Goal: Task Accomplishment & Management: Complete application form

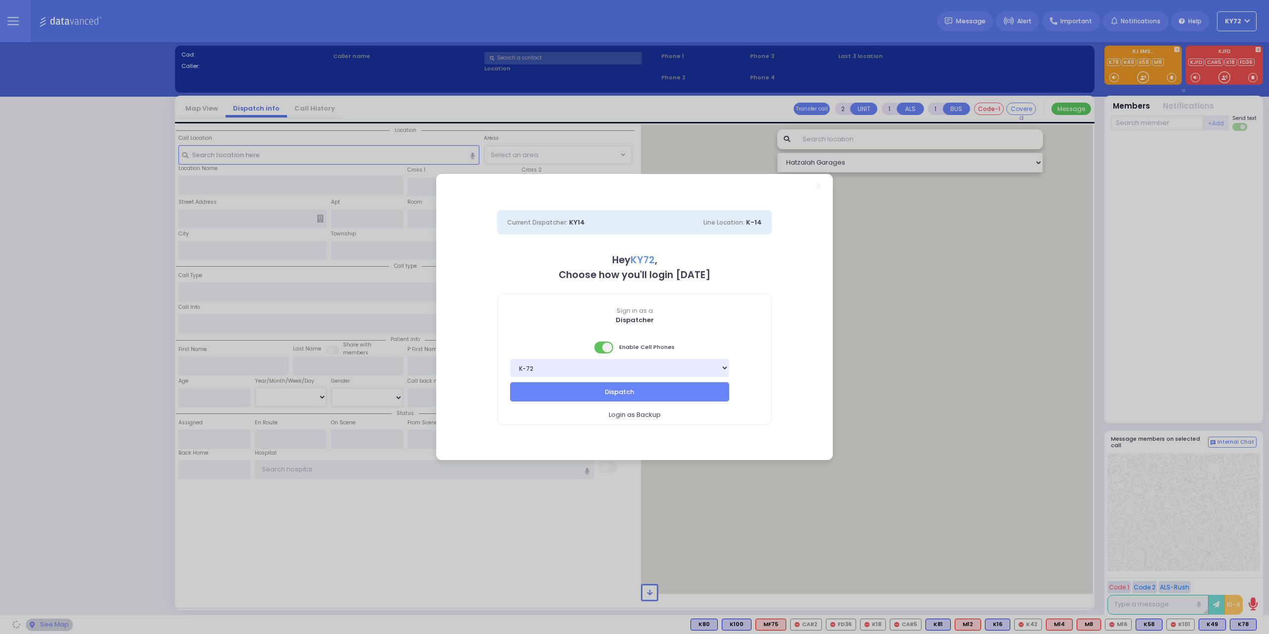
select select "10"
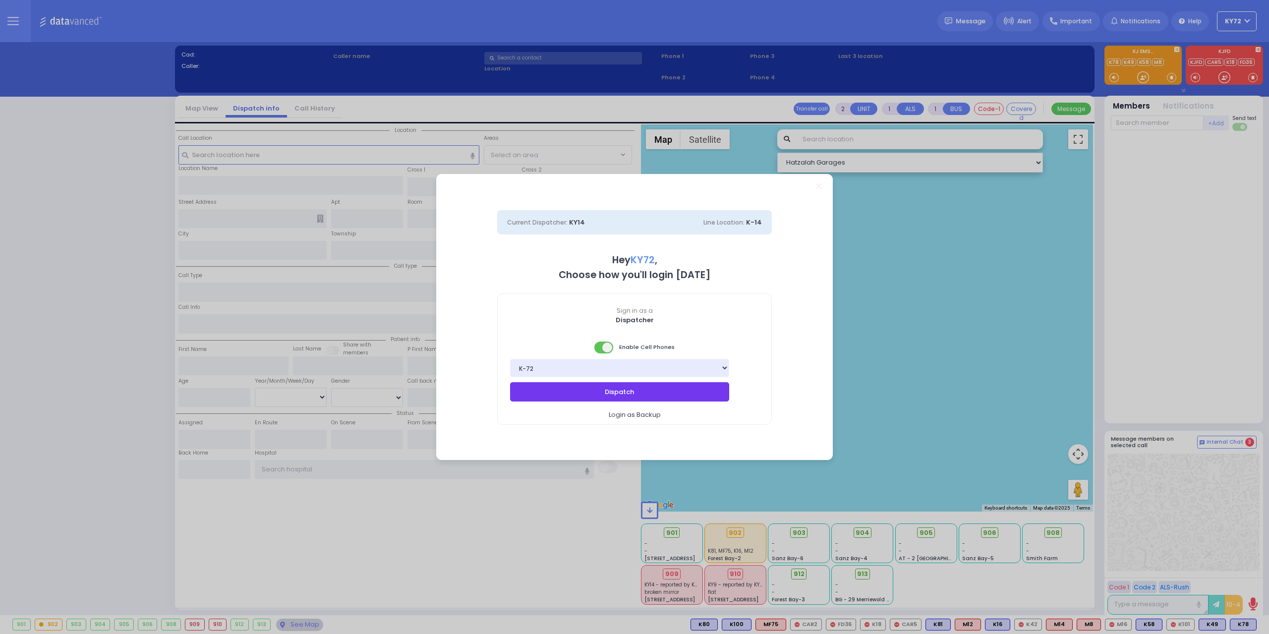
click at [581, 393] on button "Dispatch" at bounding box center [619, 391] width 219 height 19
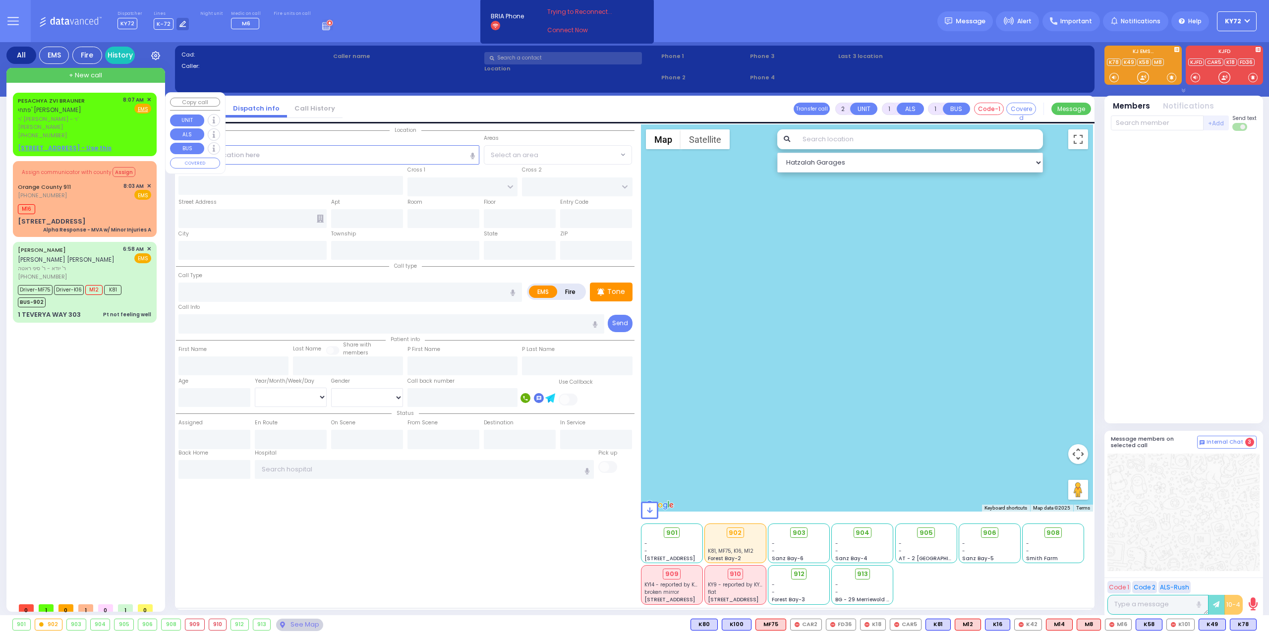
click at [88, 109] on div "PESACHYA [PERSON_NAME] פתחי' [PERSON_NAME]" at bounding box center [69, 105] width 102 height 19
select select
radio input "true"
type input "PESACHYA ZVI"
type input "BRAUNER"
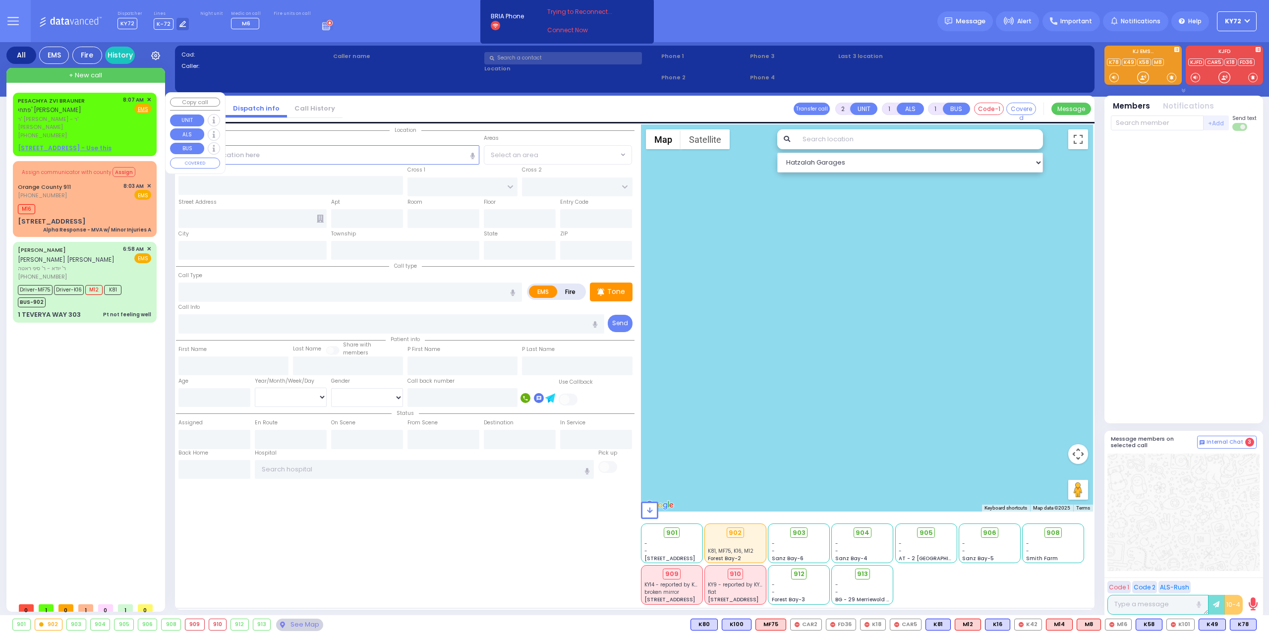
select select
type input "08:07"
select select "Hatzalah Garages"
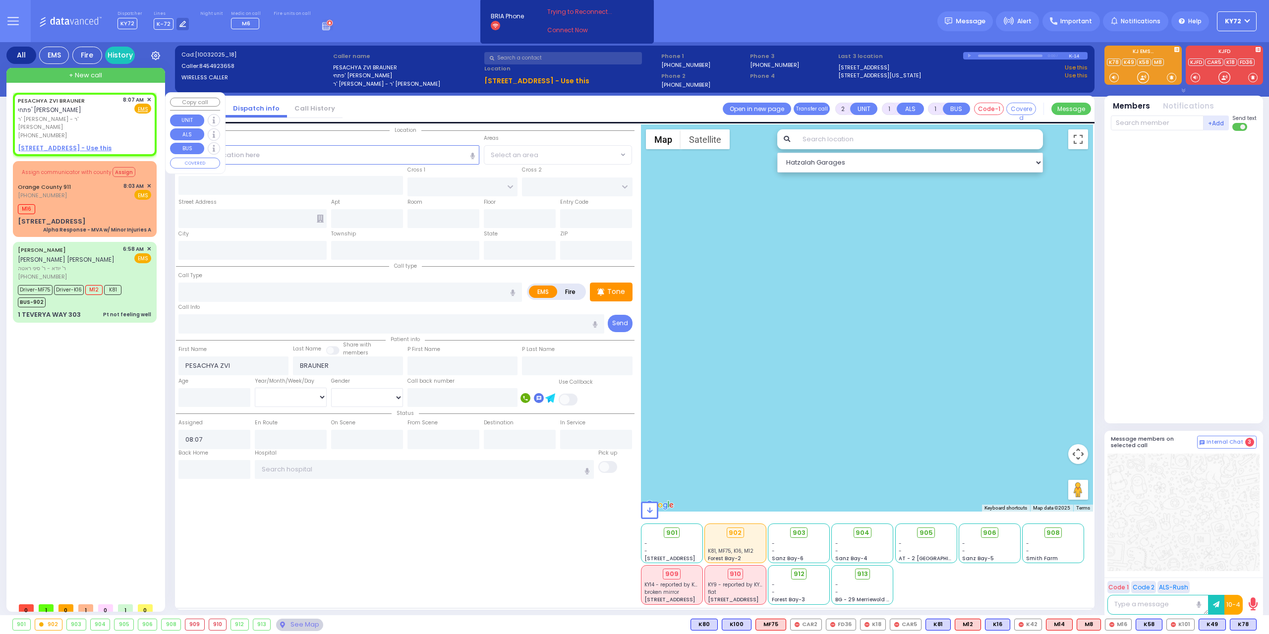
click at [147, 100] on div "8:07 AM ✕" at bounding box center [137, 100] width 29 height 8
select select
radio input "true"
select select
select select "Hatzalah Garages"
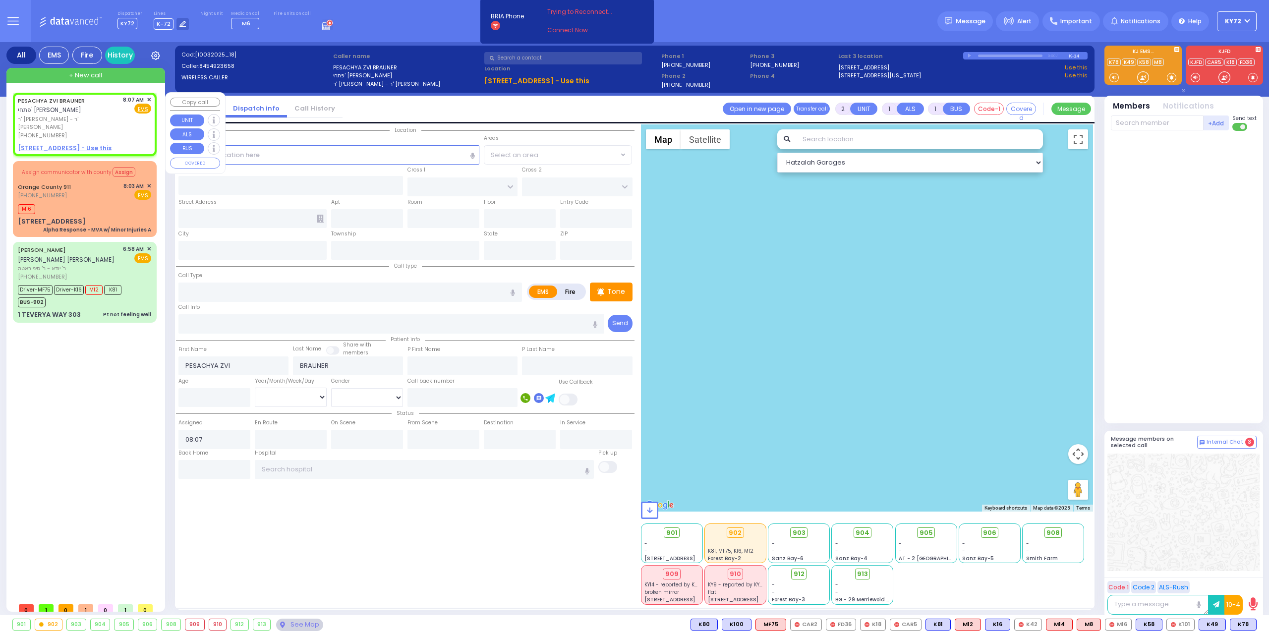
click at [156, 99] on div "PESACHYA [PERSON_NAME] פתחי' [PERSON_NAME] ר' [PERSON_NAME] - ר' [PERSON_NAME] …" at bounding box center [85, 124] width 144 height 63
select select
radio input "true"
select select
select select "Hatzalah Garages"
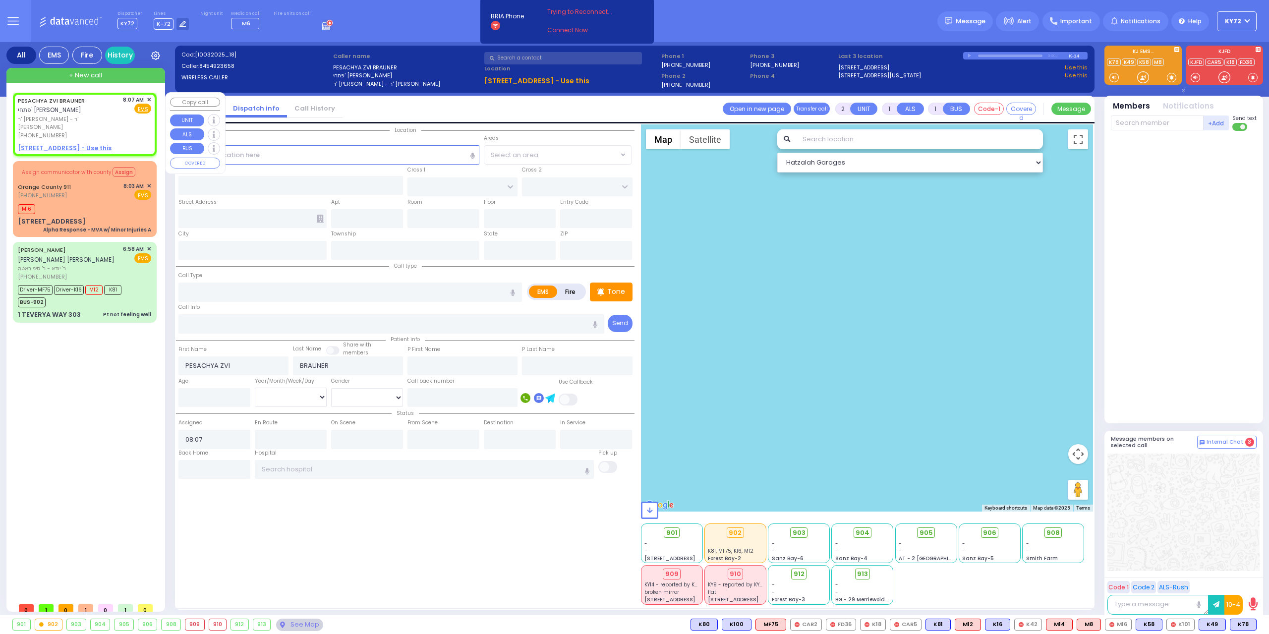
click at [154, 96] on div "PESACHYA [PERSON_NAME] פתחי' [PERSON_NAME] ר' [PERSON_NAME] - ר' [PERSON_NAME] …" at bounding box center [85, 124] width 140 height 60
select select
radio input "true"
select select
select select "Hatzalah Garages"
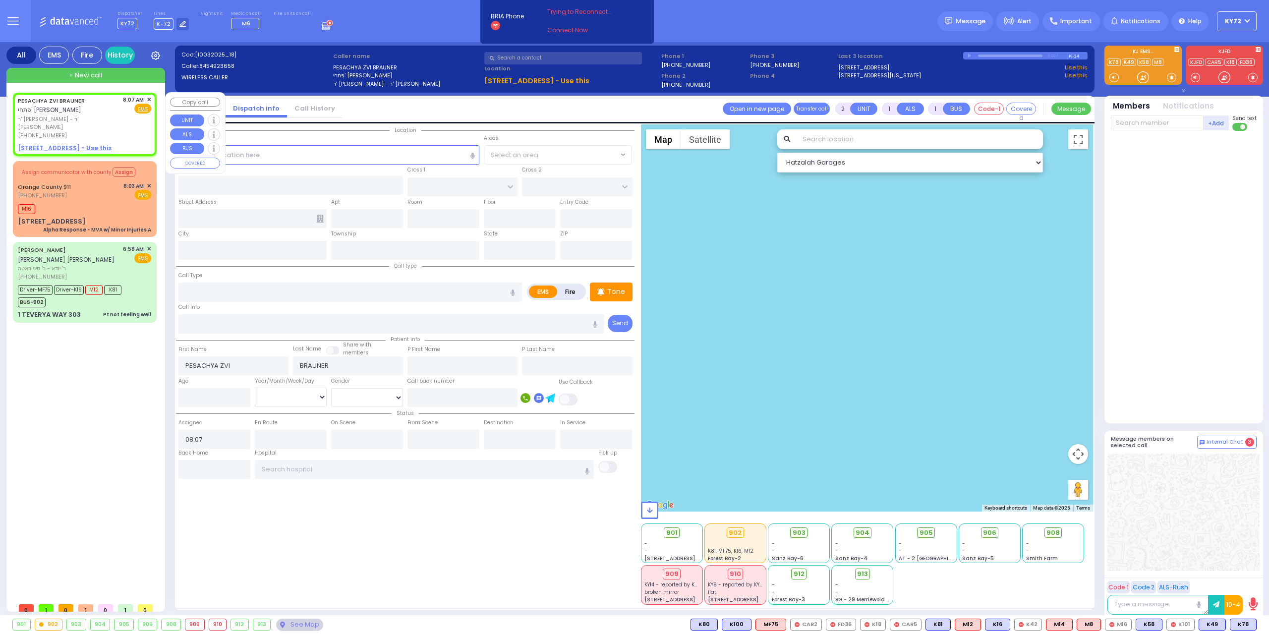
click at [146, 101] on div "8:07 AM ✕" at bounding box center [137, 100] width 29 height 8
select select
radio input "true"
select select
select select "Hatzalah Garages"
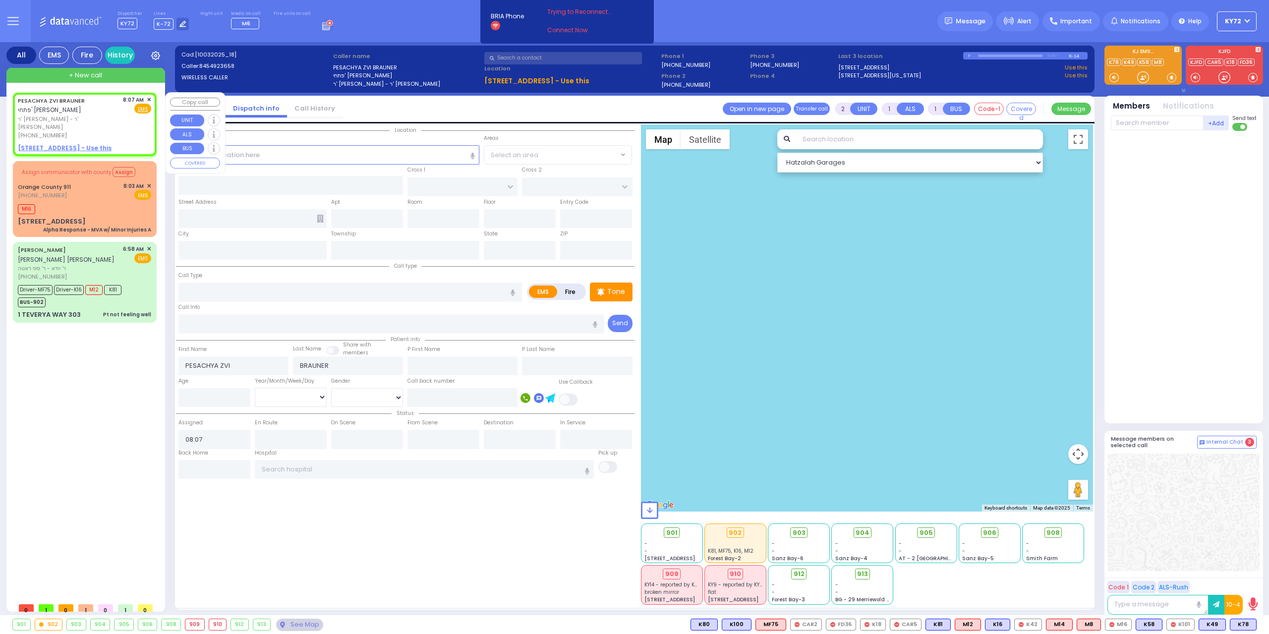
click at [149, 99] on span "✕" at bounding box center [149, 100] width 4 height 8
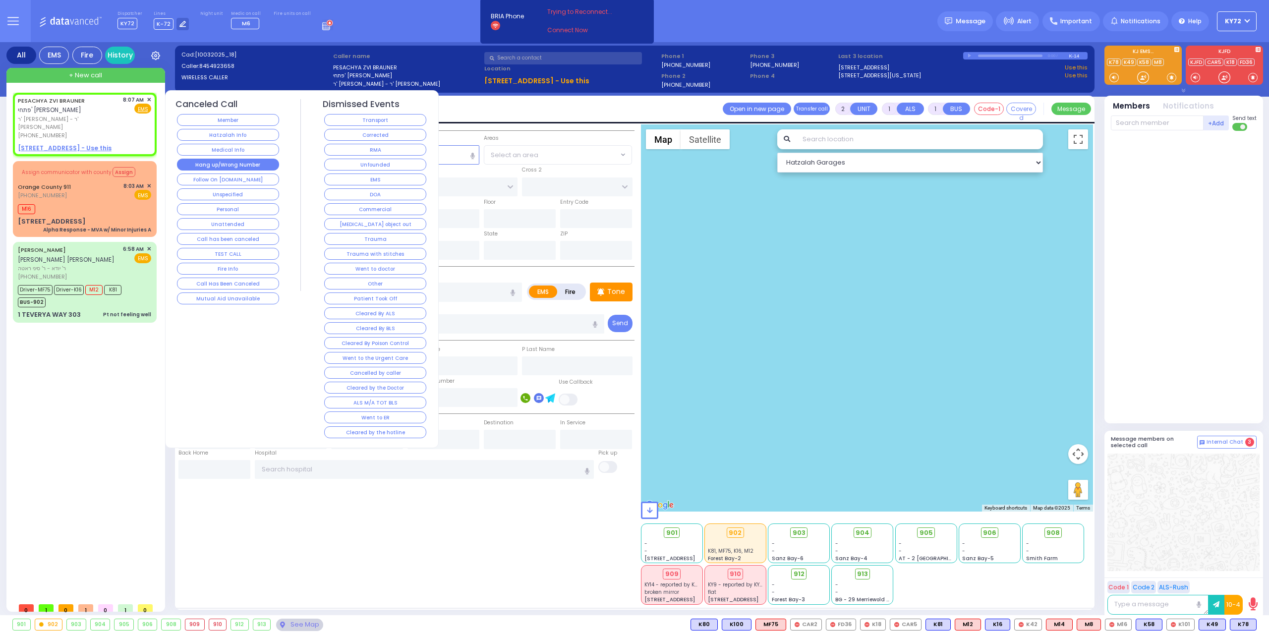
click at [220, 162] on button "Hang up/Wrong Number" at bounding box center [228, 165] width 102 height 12
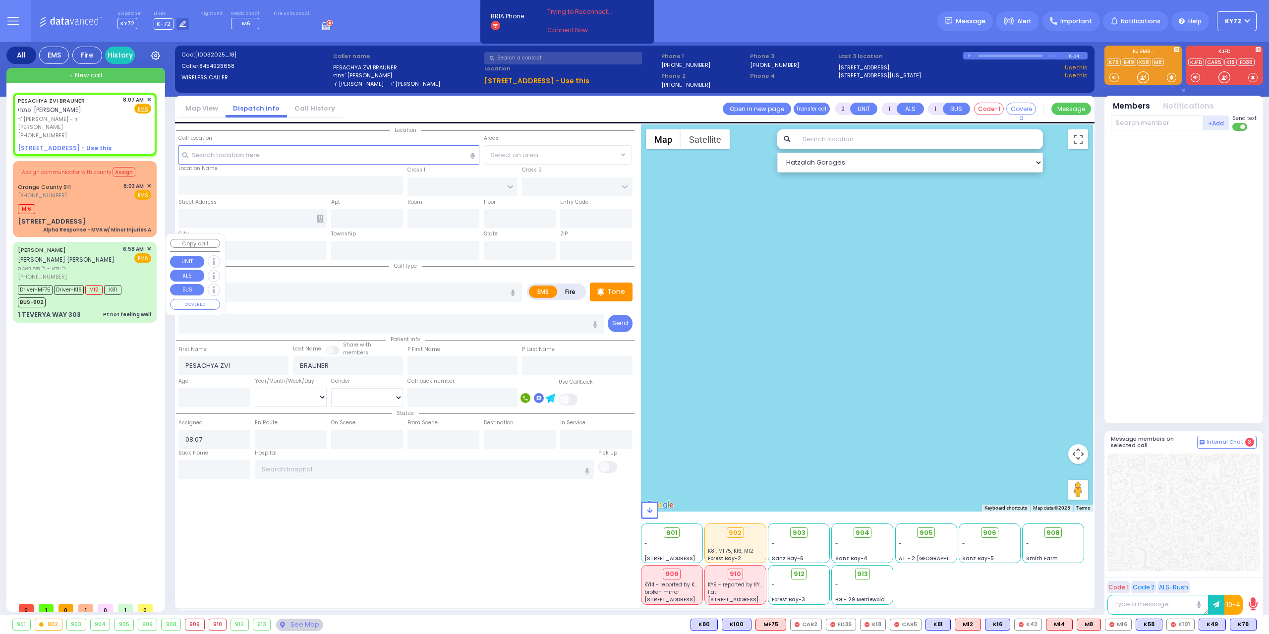
select select
radio input "true"
select select
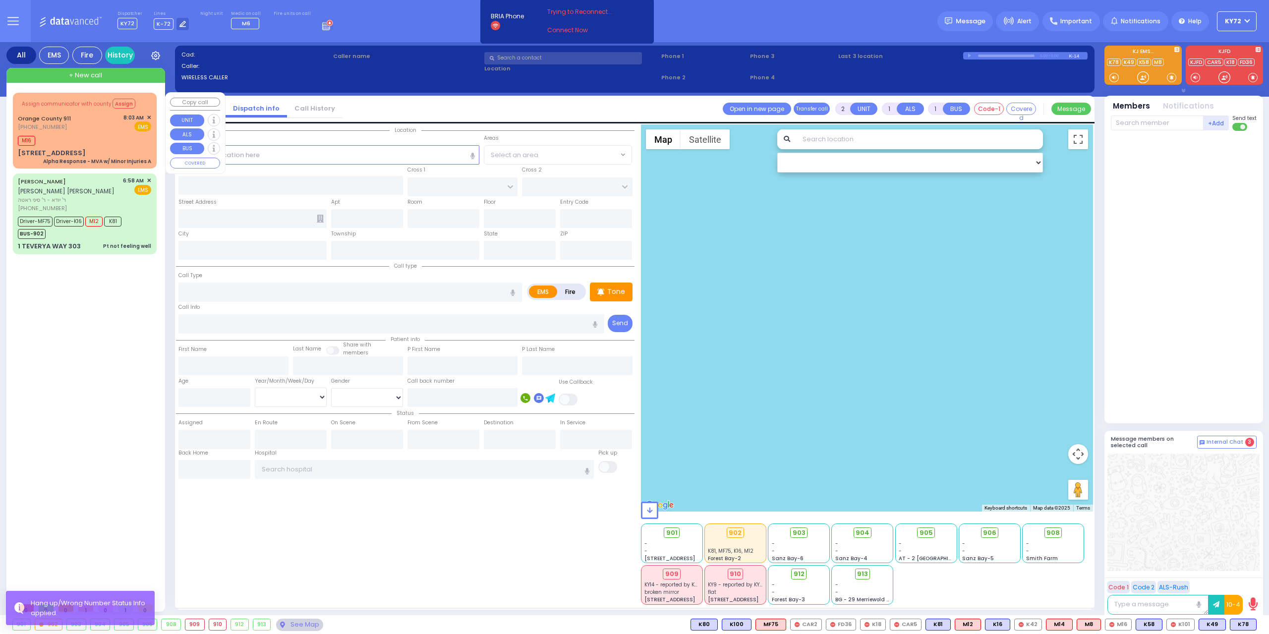
click at [122, 149] on div "[STREET_ADDRESS] Alpha Response - MVA w/ Minor Injuries A" at bounding box center [84, 156] width 133 height 17
type input "6"
select select
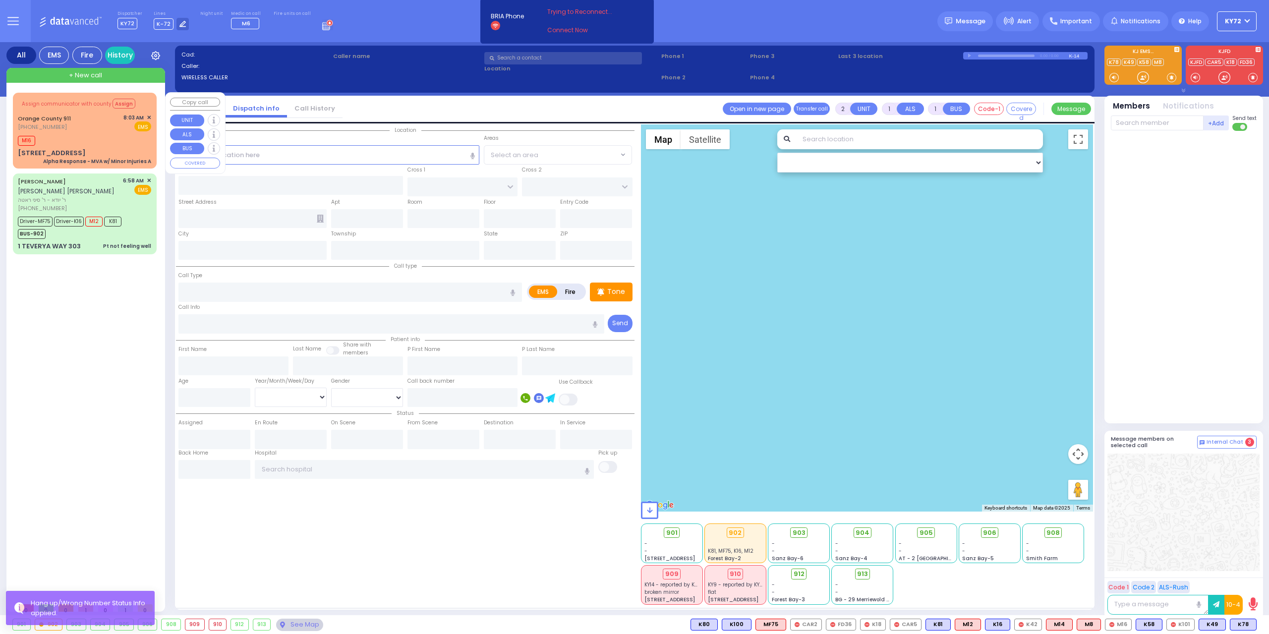
type input "Alpha Response - MVA w/ Minor Injuries A"
radio input "true"
type input "Nature: : Alpha Response - MVA w/ Minor Injuries A Address: : [STREET_ADDRESS][…"
select select
type input "08:26"
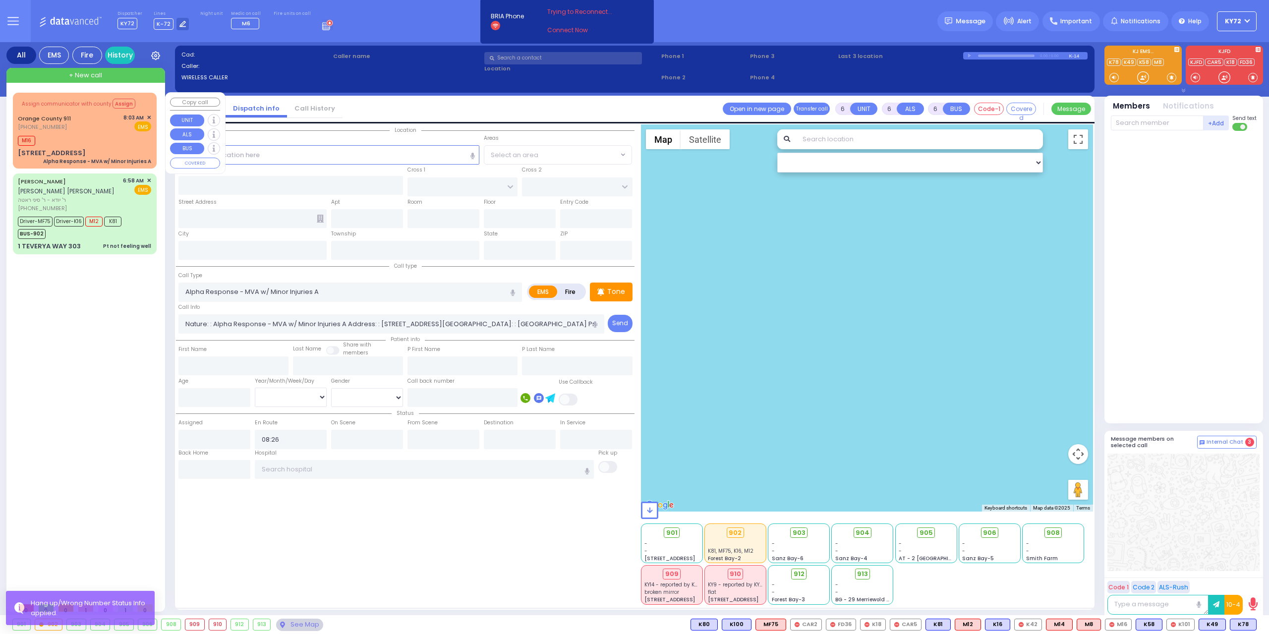
select select "Hatzalah Garages"
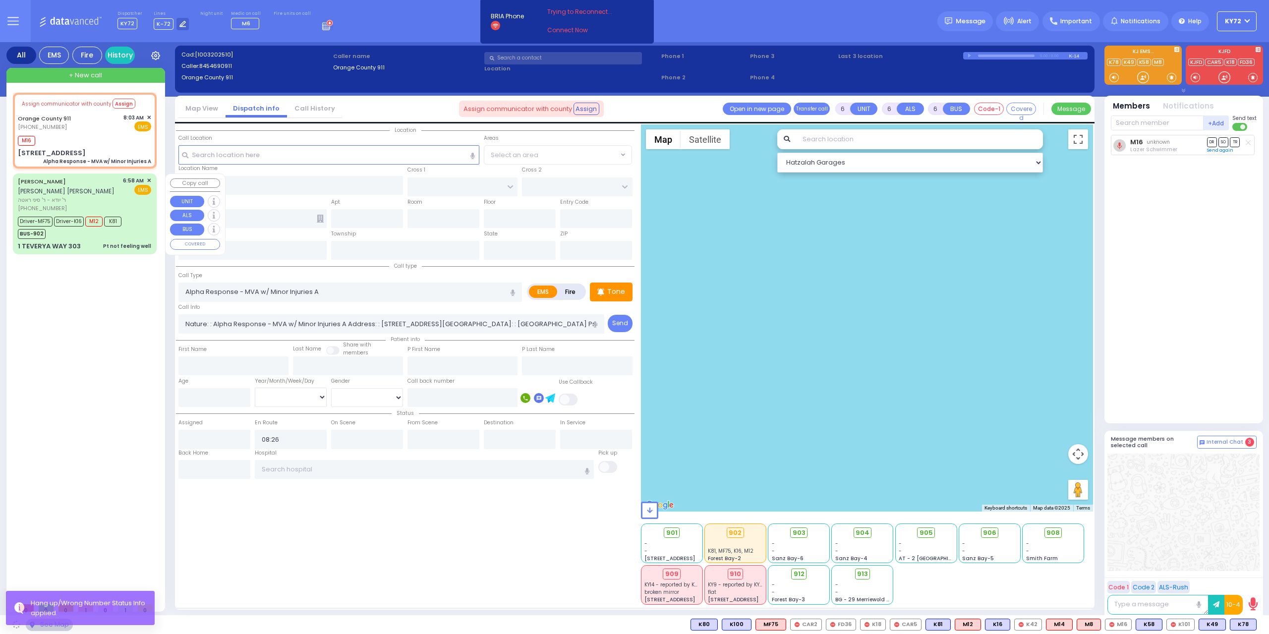
type input "[STREET_ADDRESS]"
type input "Monroe"
type input "[US_STATE]"
type input "10917"
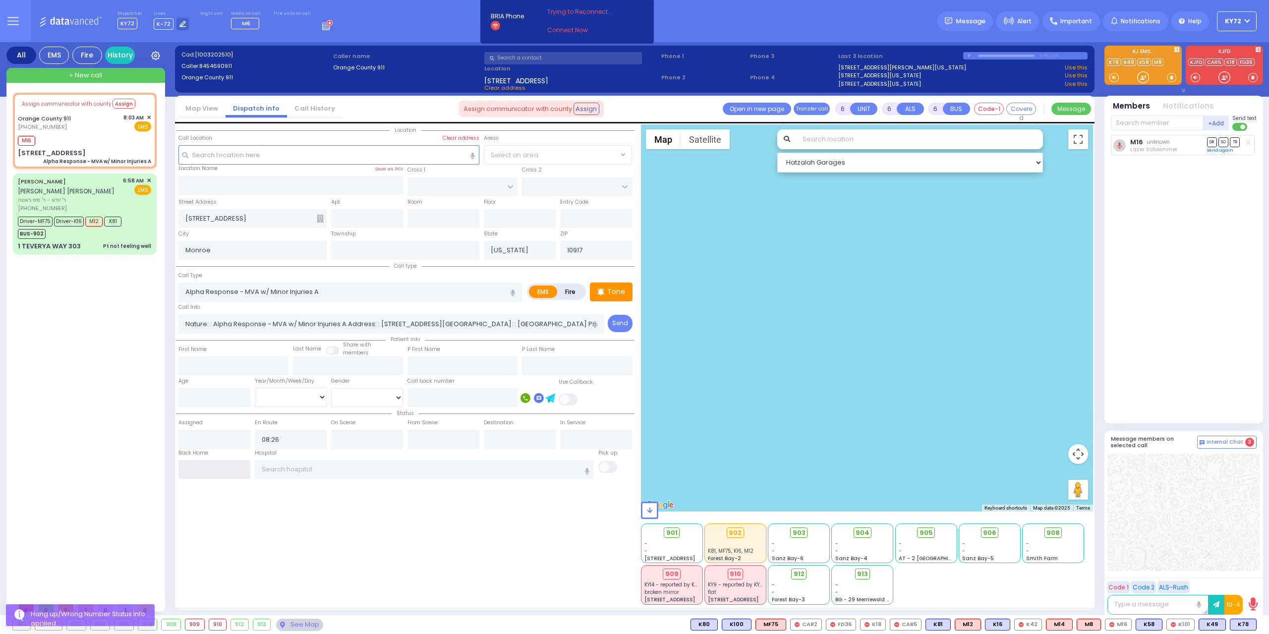
click at [208, 470] on input "text" at bounding box center [214, 469] width 72 height 19
type input "09:01"
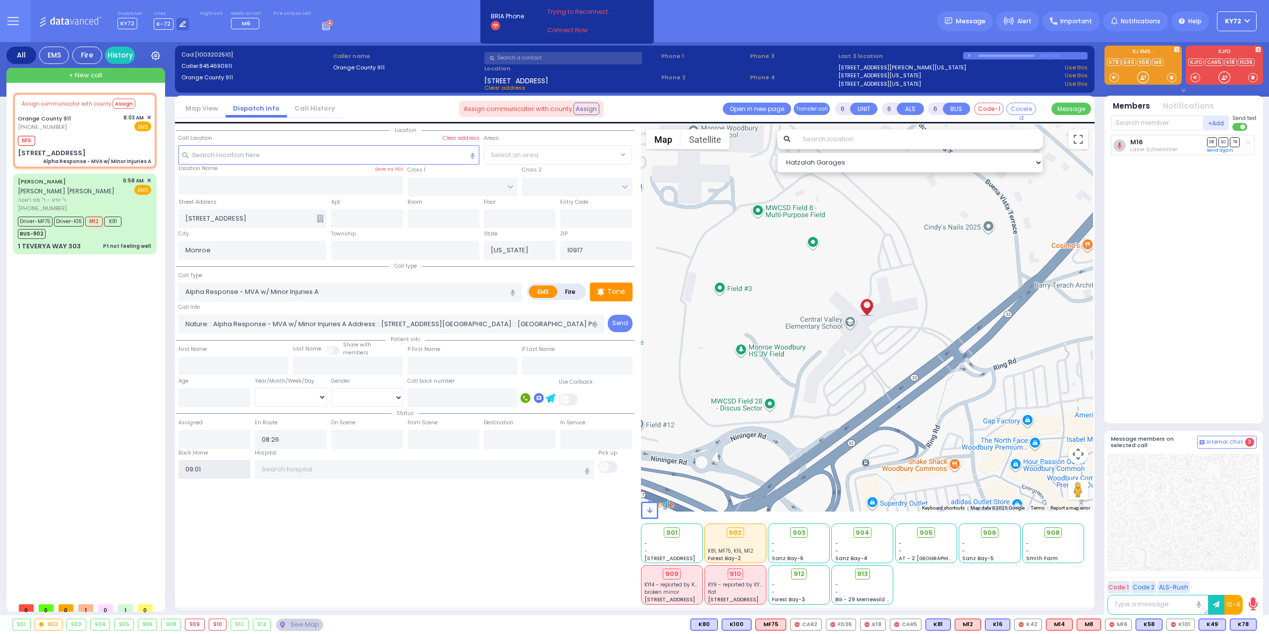
select select
radio input "true"
select select
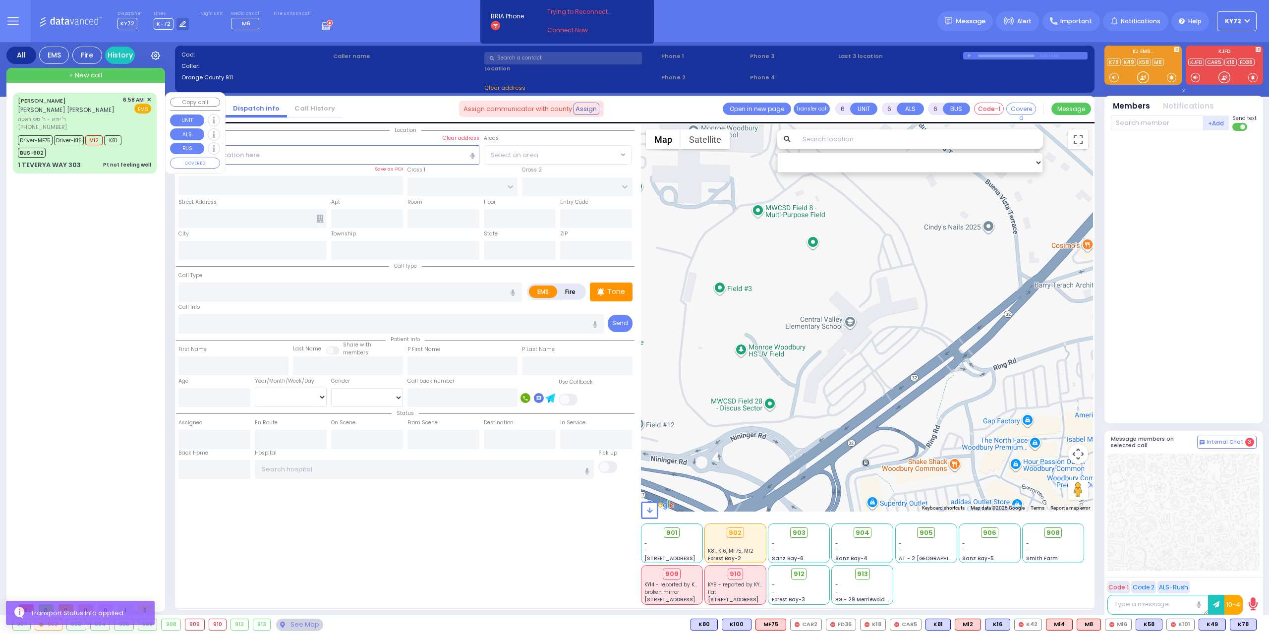
click at [140, 154] on div "Driver-MF75 Driver-K16 M12 K81 BUS-902" at bounding box center [84, 145] width 133 height 25
select select
type input "Pt not feeling well"
radio input "true"
type input "[PERSON_NAME]"
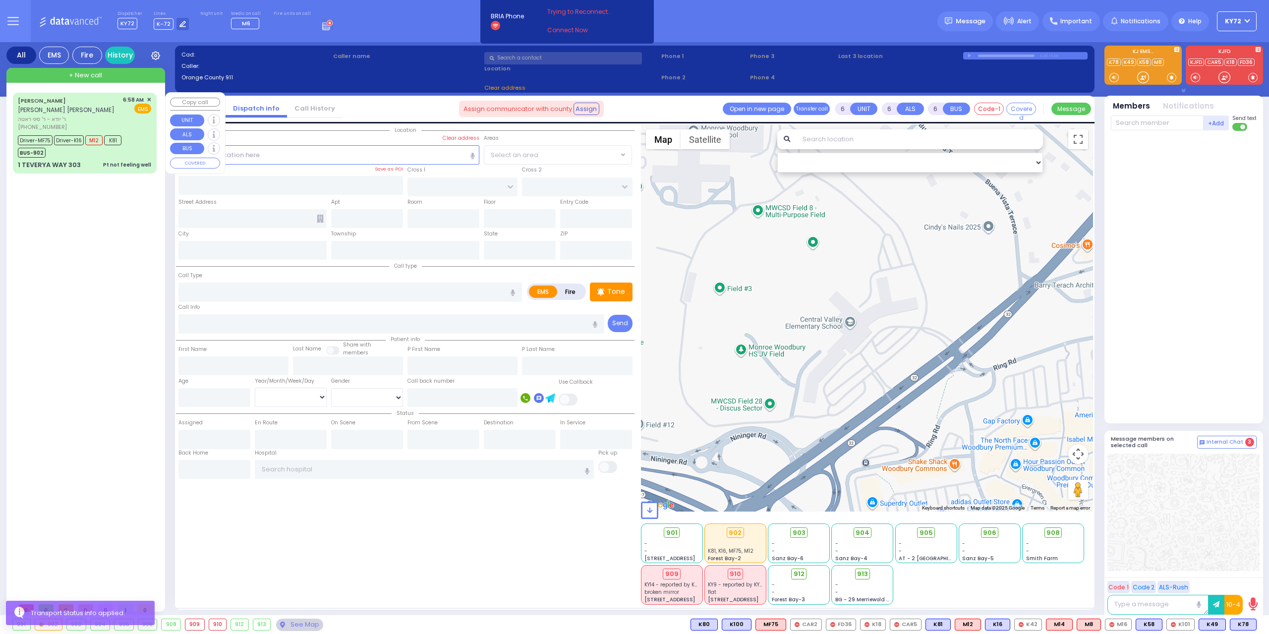
type input "KAHANA"
type input "[DEMOGRAPHIC_DATA]"
type input "Kahan"
type input "49"
select select "Year"
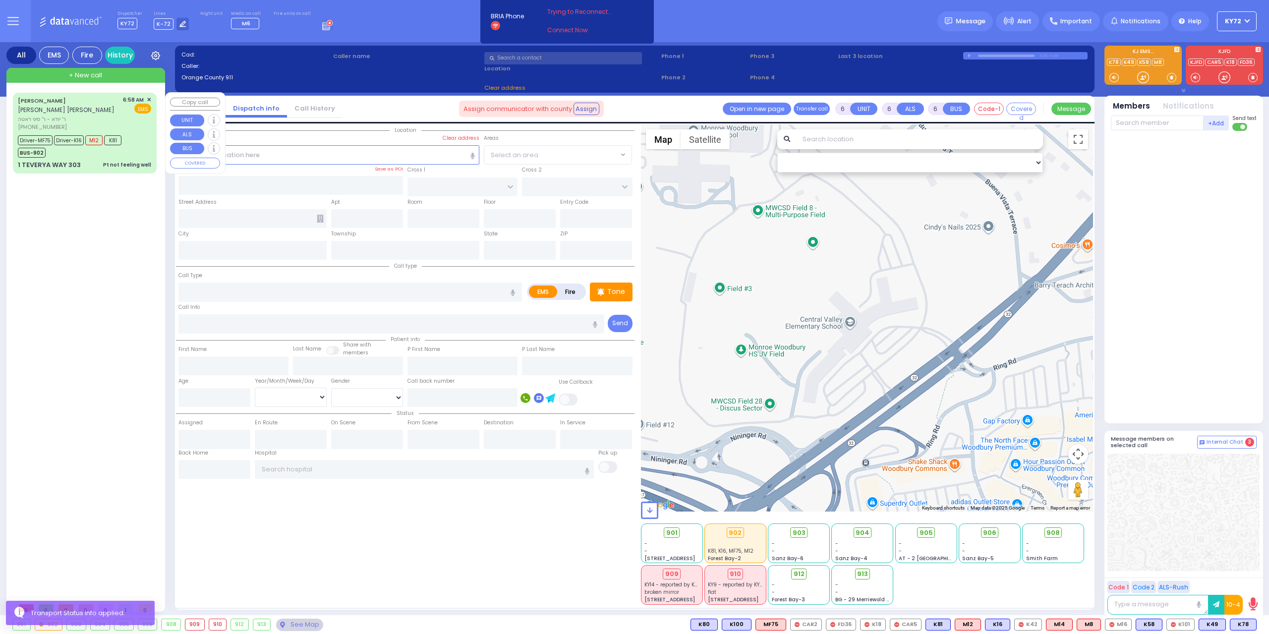
select select "[DEMOGRAPHIC_DATA]"
type input "06:58"
type input "07:01"
type input "07:05"
type input "07:30"
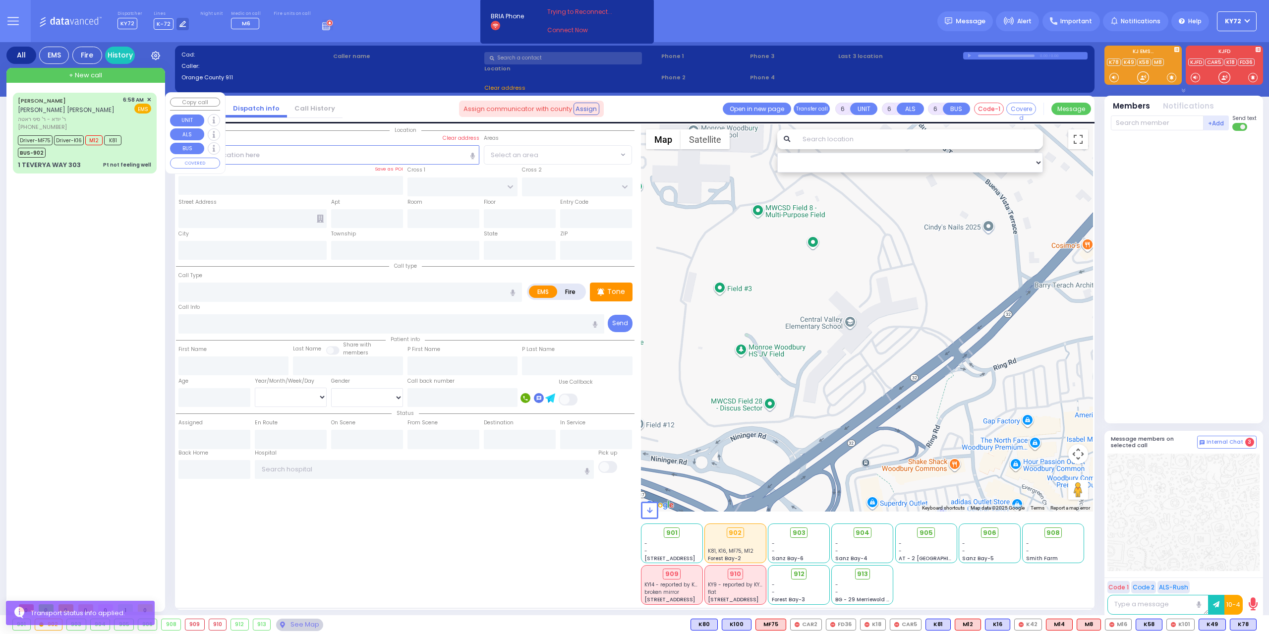
type input "08:35"
type input "10:47"
type input "[GEOGRAPHIC_DATA] ([GEOGRAPHIC_DATA]) [STREET_ADDRESS][US_STATE]"
select select "Hatzalah Garages"
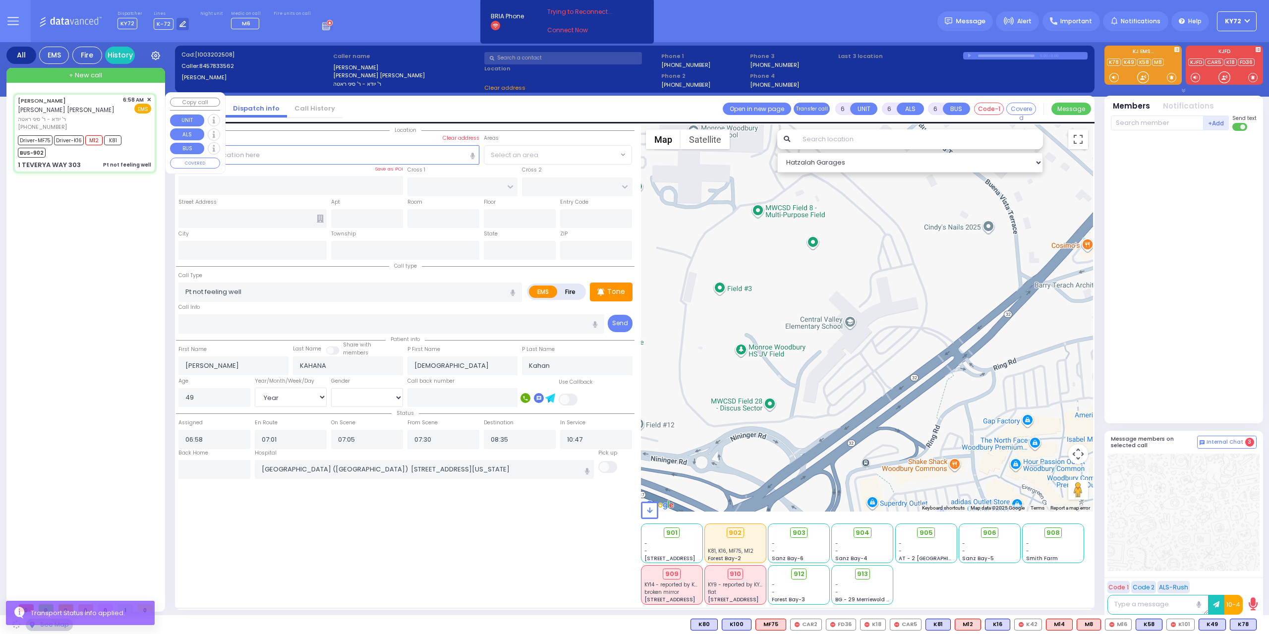
type input "MERON DR"
type input "[GEOGRAPHIC_DATA]"
type input "1 TEVERYA WAY"
type input "303"
type input "Monroe"
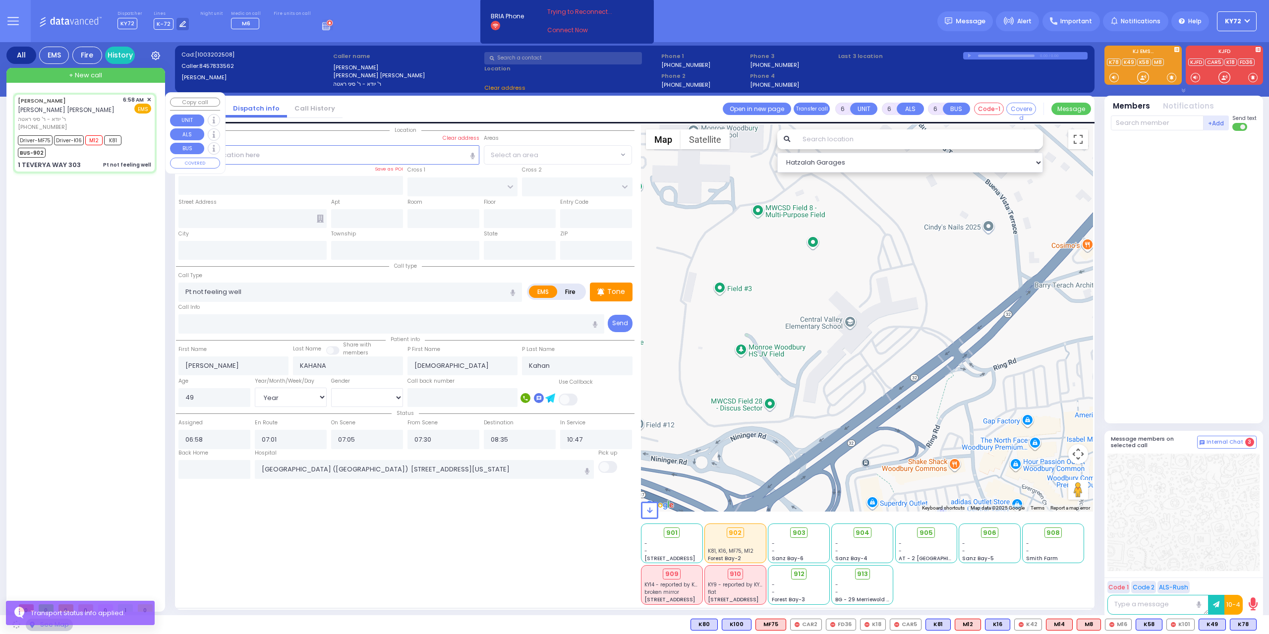
type input "[US_STATE]"
type input "10950"
select select "SECTION 6"
